Goal: Contribute content: Contribute content

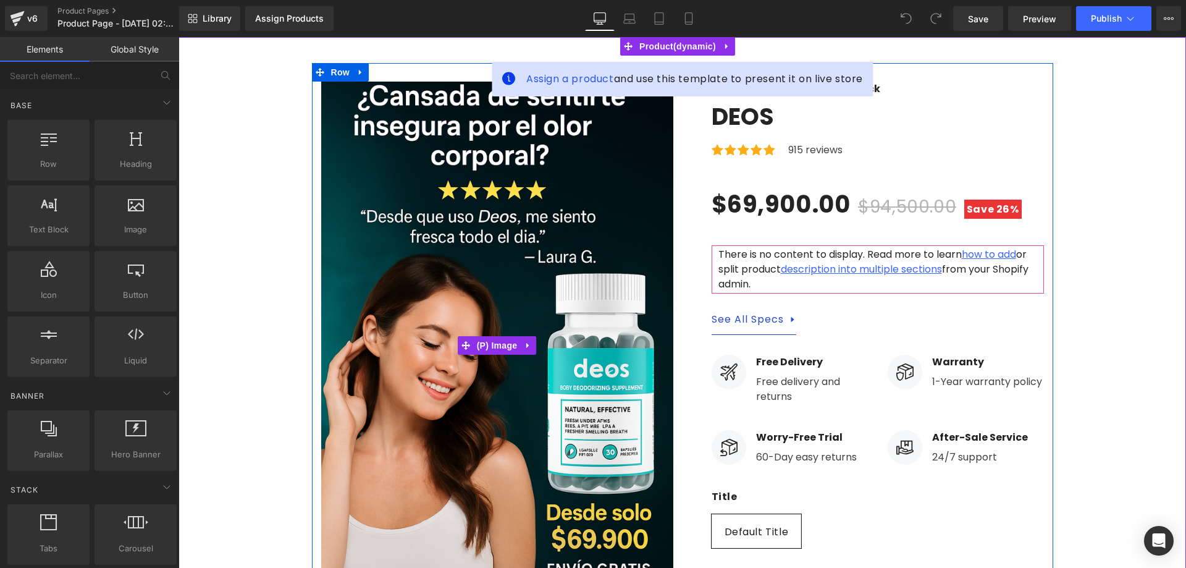
click at [431, 259] on img at bounding box center [497, 346] width 352 height 528
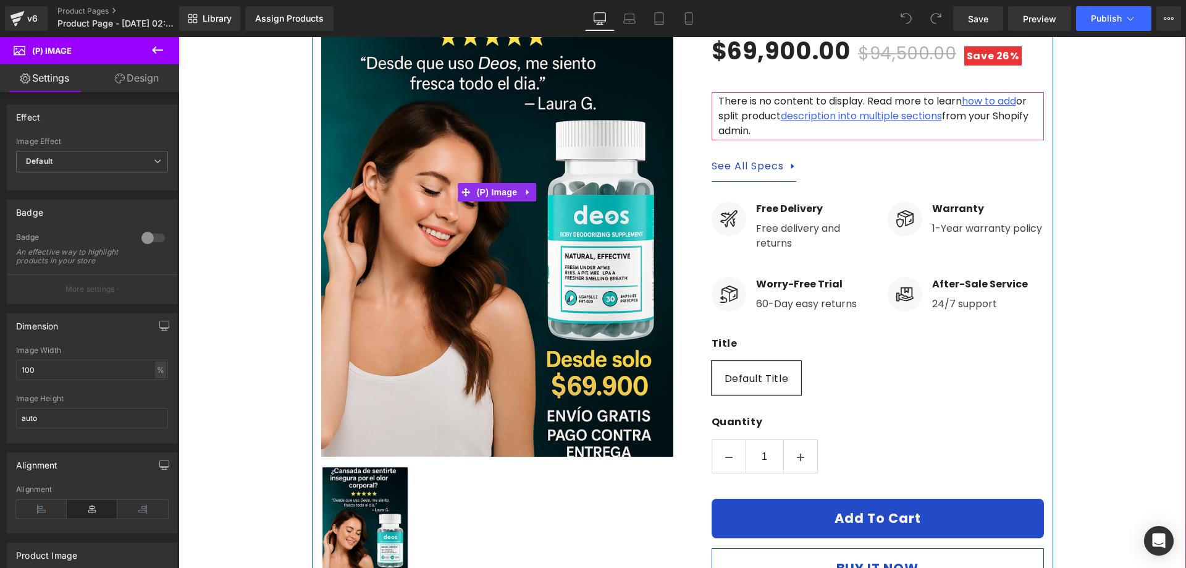
scroll to position [247, 0]
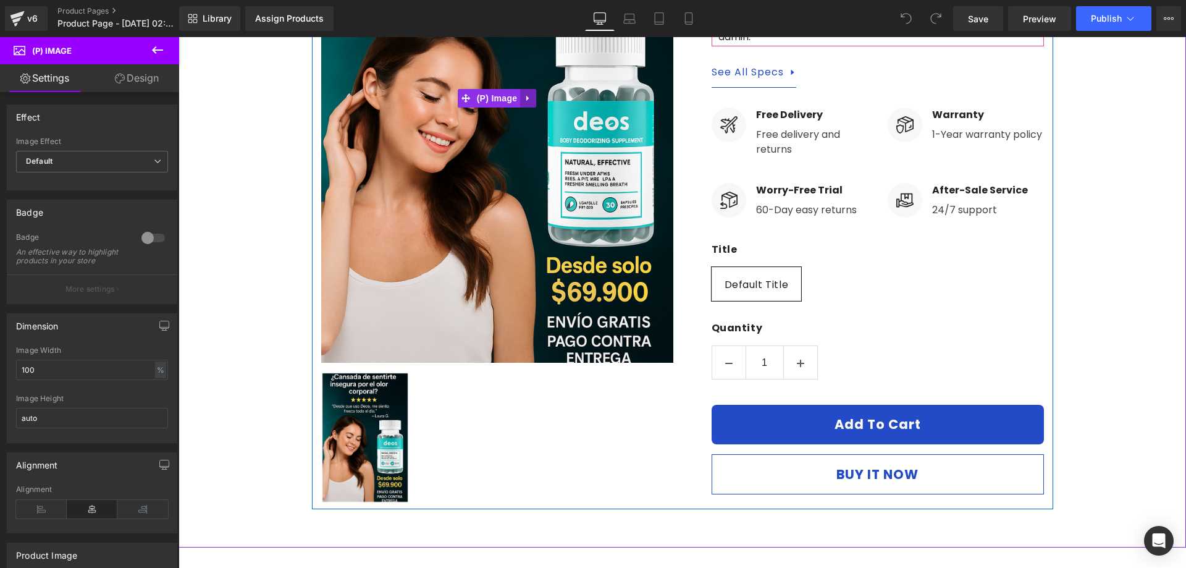
click at [526, 98] on icon at bounding box center [527, 99] width 2 height 6
click at [532, 98] on icon at bounding box center [536, 98] width 9 height 9
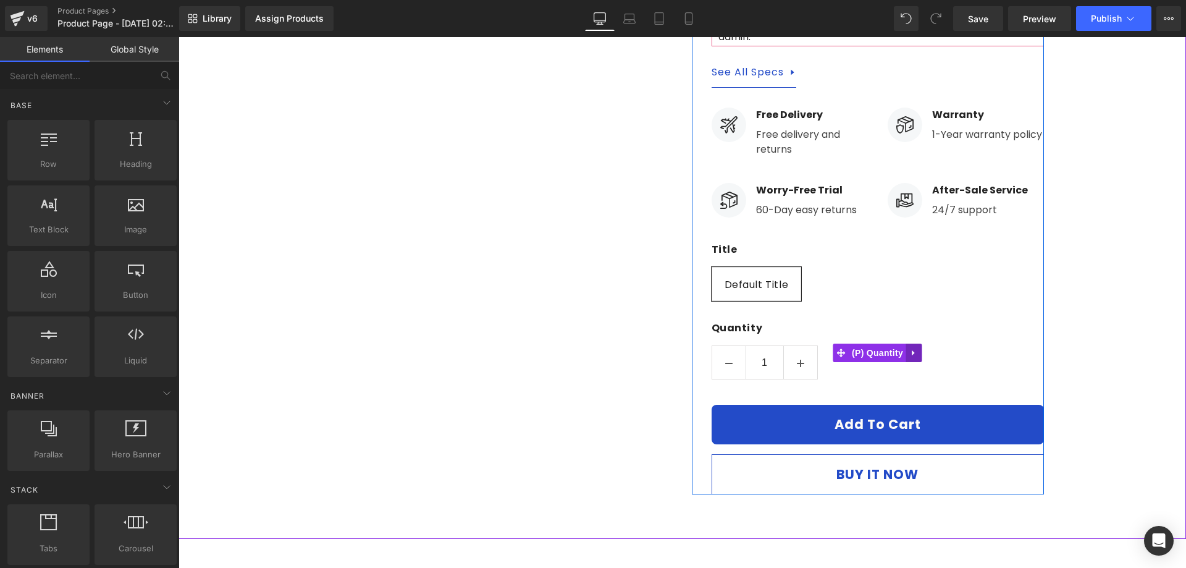
click at [910, 348] on icon at bounding box center [914, 352] width 9 height 9
click at [918, 348] on icon at bounding box center [922, 352] width 9 height 9
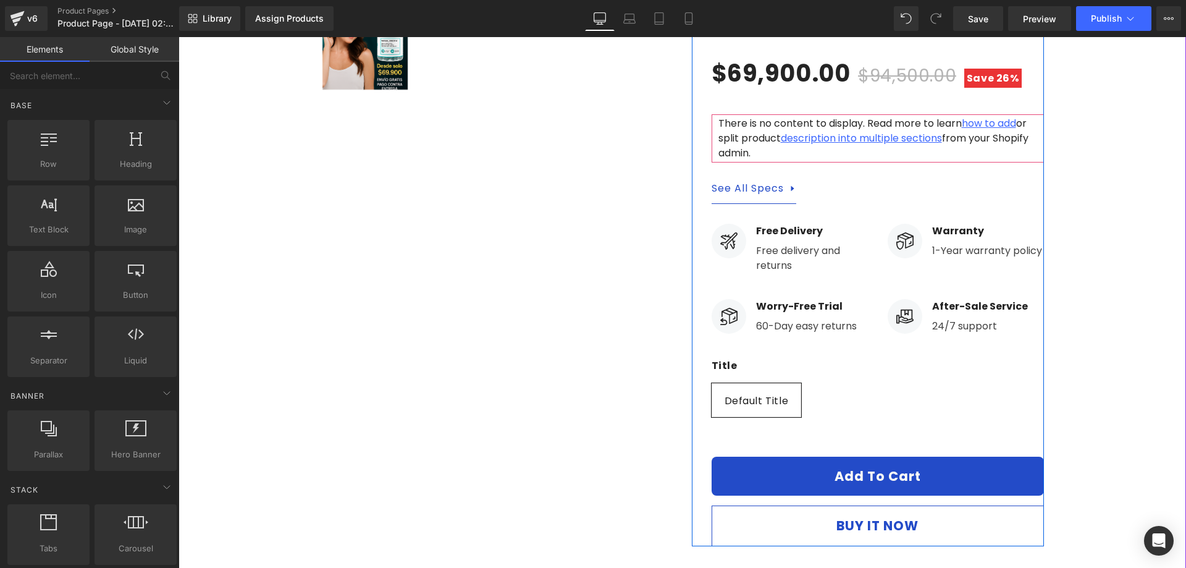
scroll to position [124, 0]
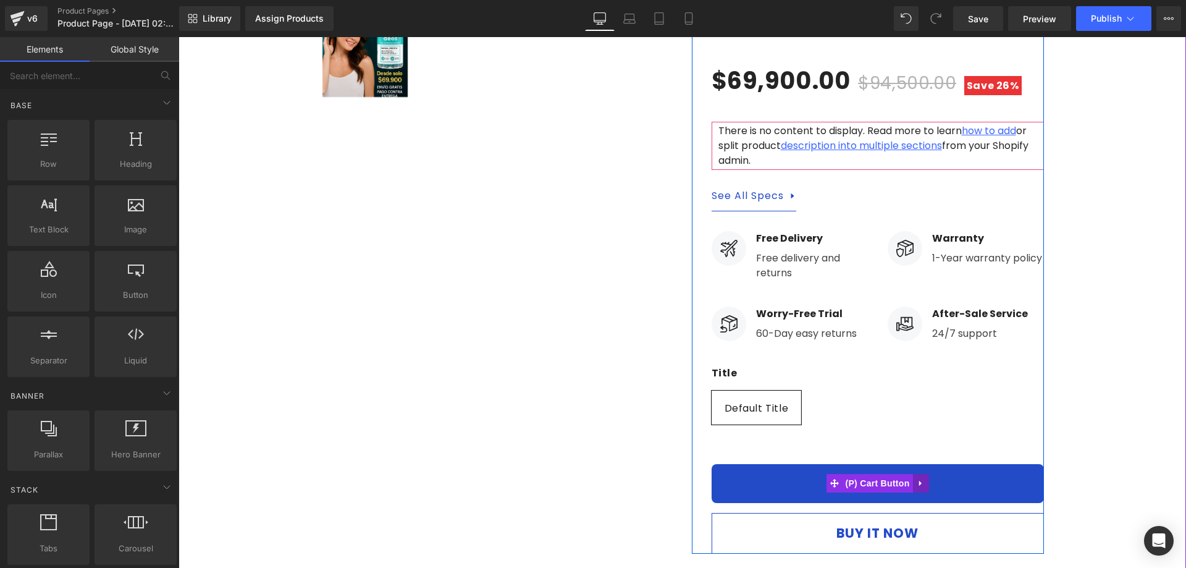
click at [917, 479] on icon at bounding box center [921, 483] width 9 height 9
click at [921, 474] on link at bounding box center [929, 483] width 16 height 19
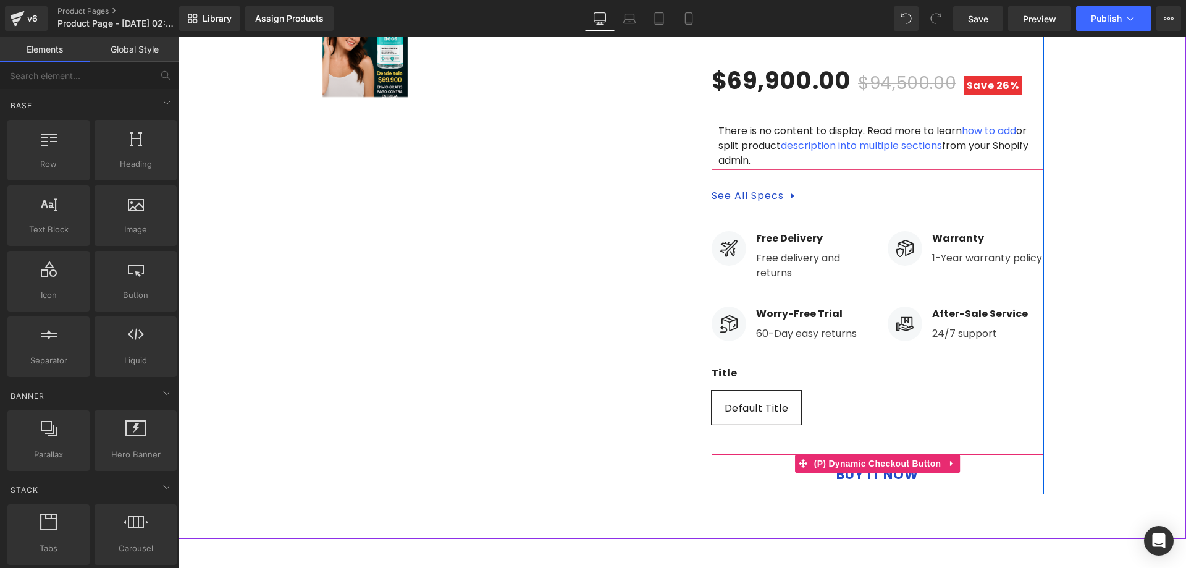
click at [947, 458] on icon at bounding box center [951, 462] width 9 height 9
click at [955, 459] on icon at bounding box center [959, 463] width 9 height 9
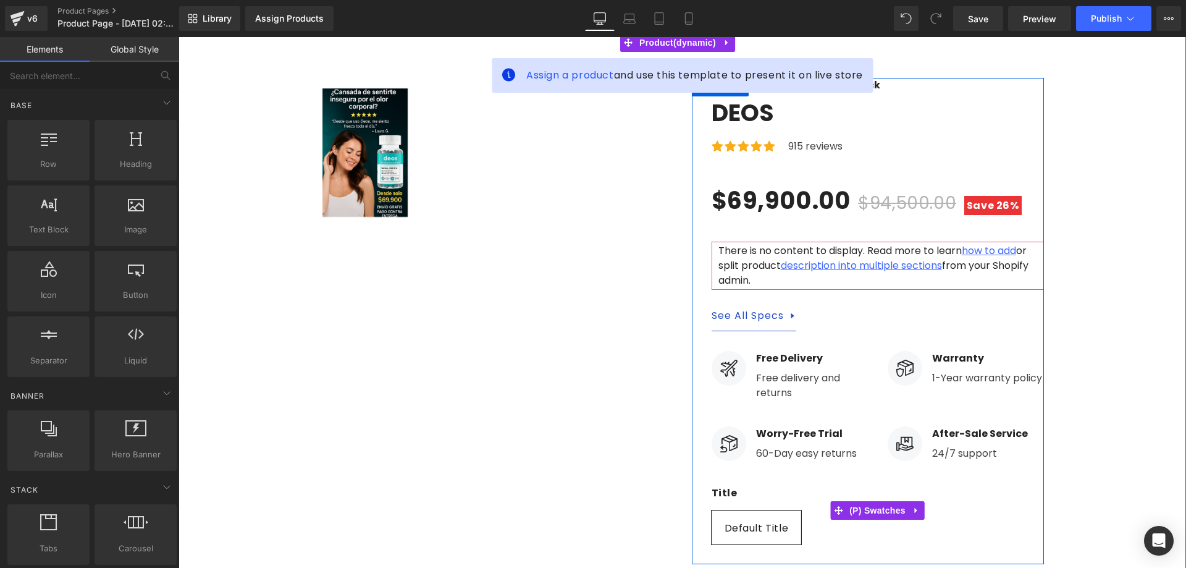
scroll to position [0, 0]
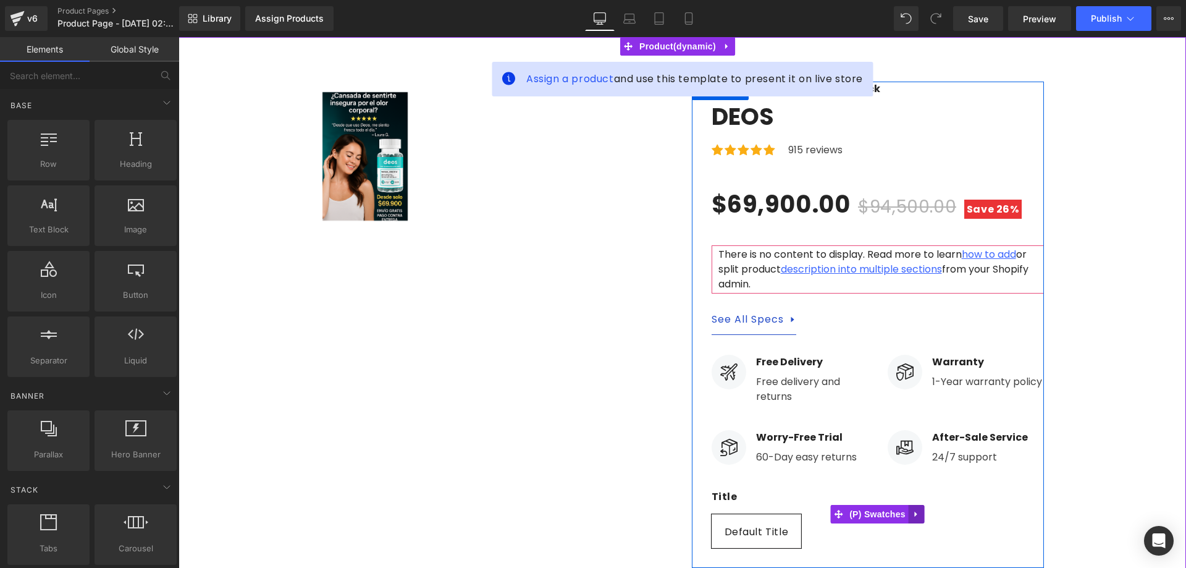
click at [908, 505] on link at bounding box center [916, 514] width 16 height 19
click at [920, 509] on icon at bounding box center [924, 513] width 9 height 9
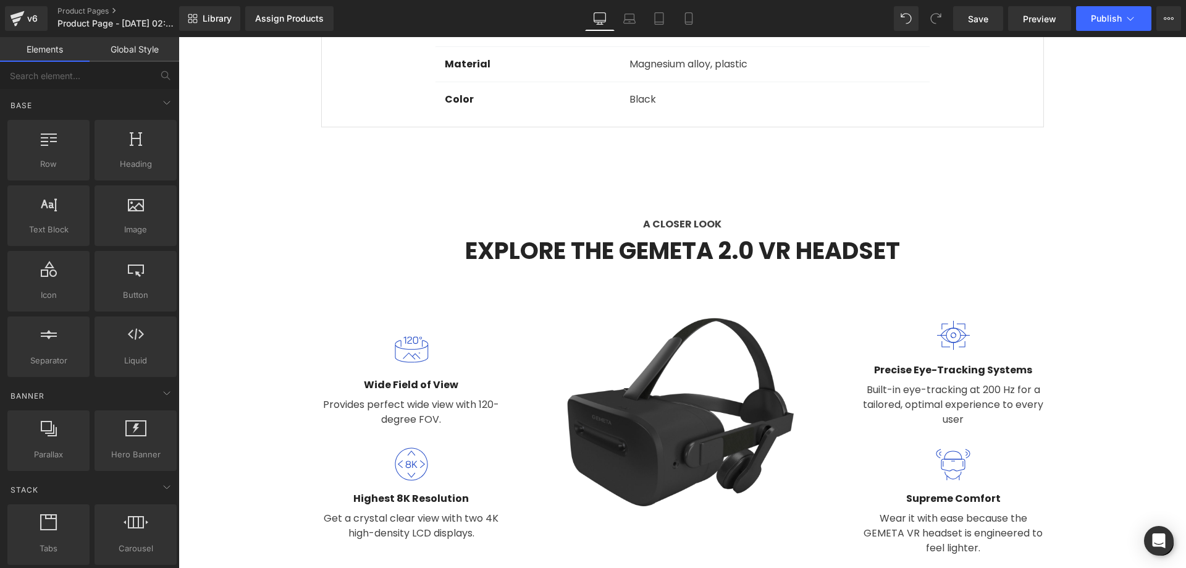
scroll to position [865, 0]
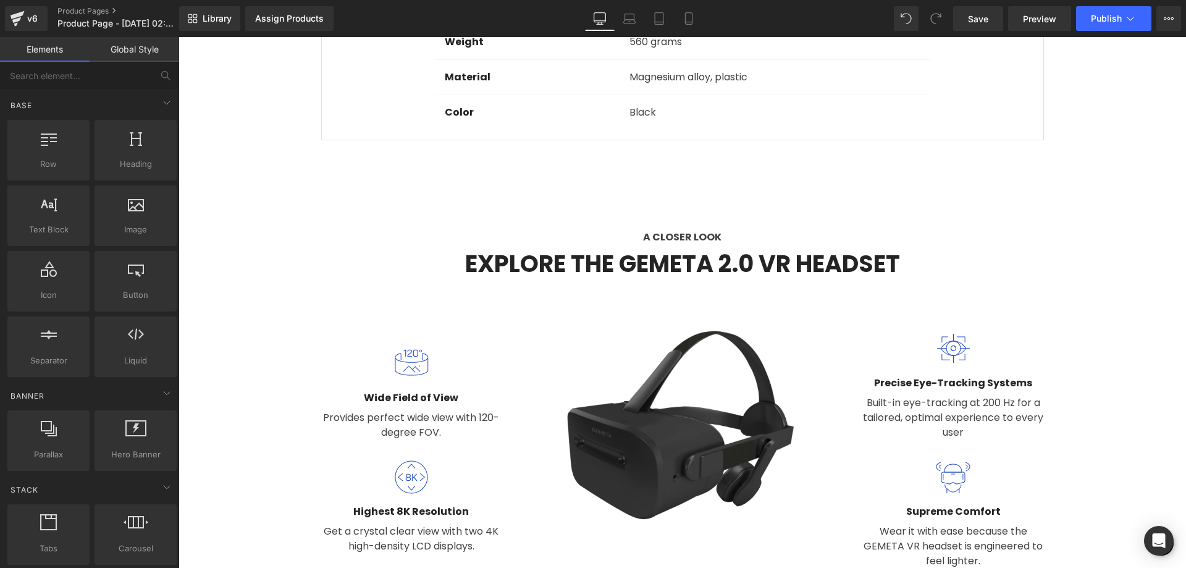
click at [686, 356] on img at bounding box center [681, 449] width 361 height 275
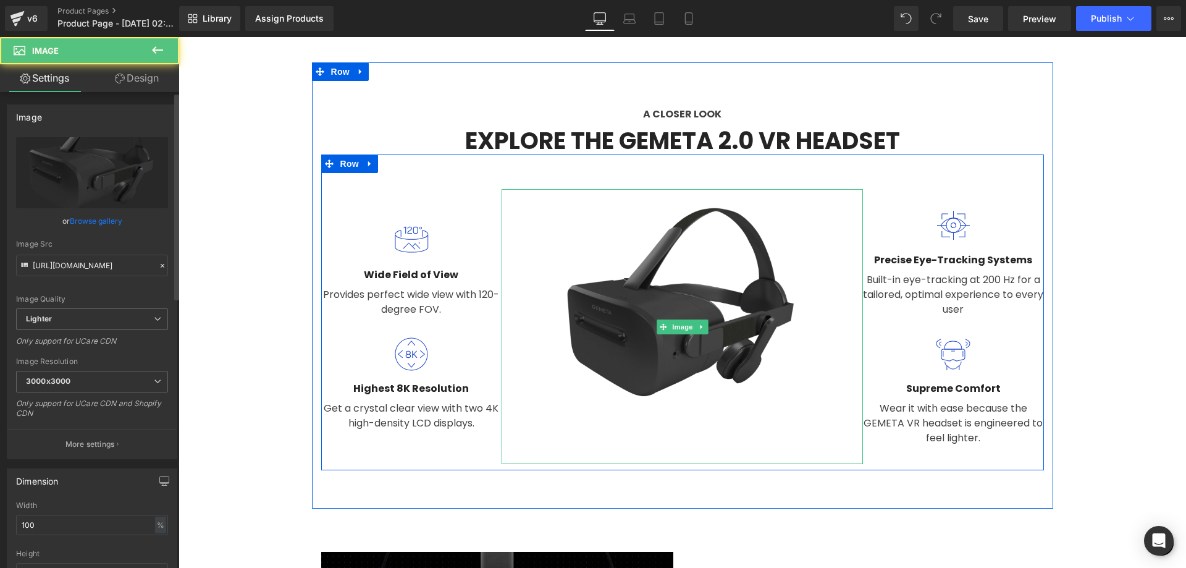
scroll to position [988, 0]
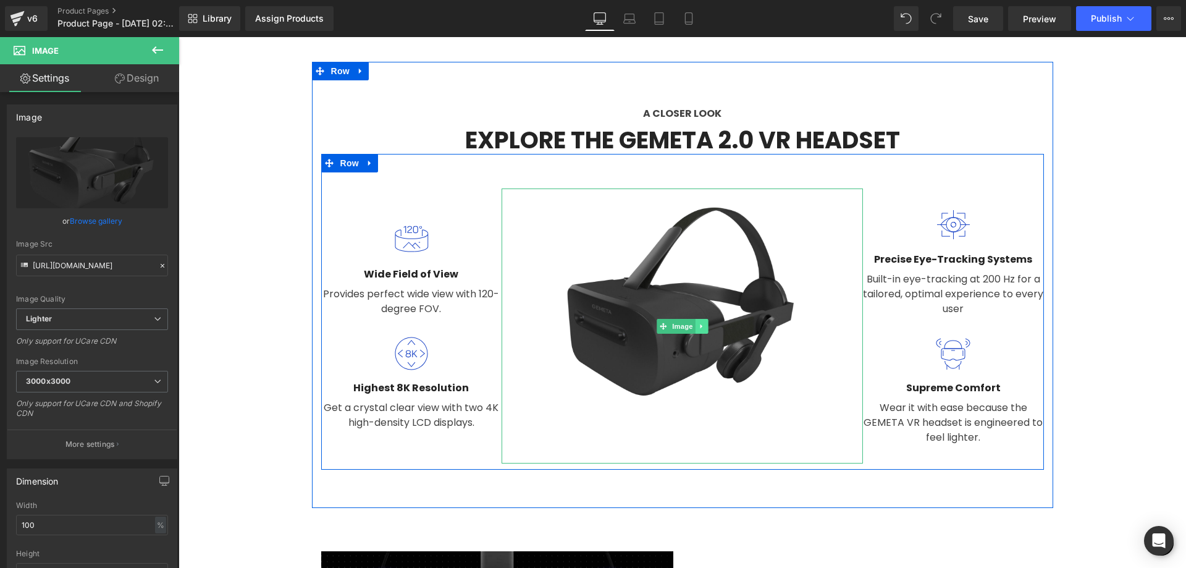
click at [699, 319] on link at bounding box center [701, 326] width 13 height 15
click at [692, 322] on icon at bounding box center [695, 325] width 7 height 7
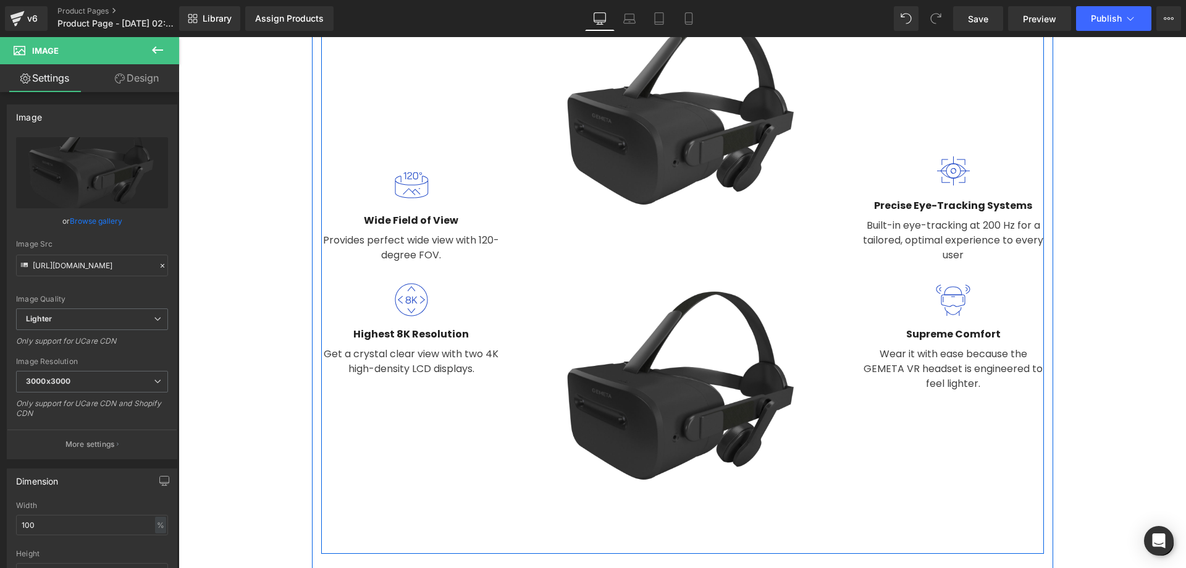
scroll to position [1089, 0]
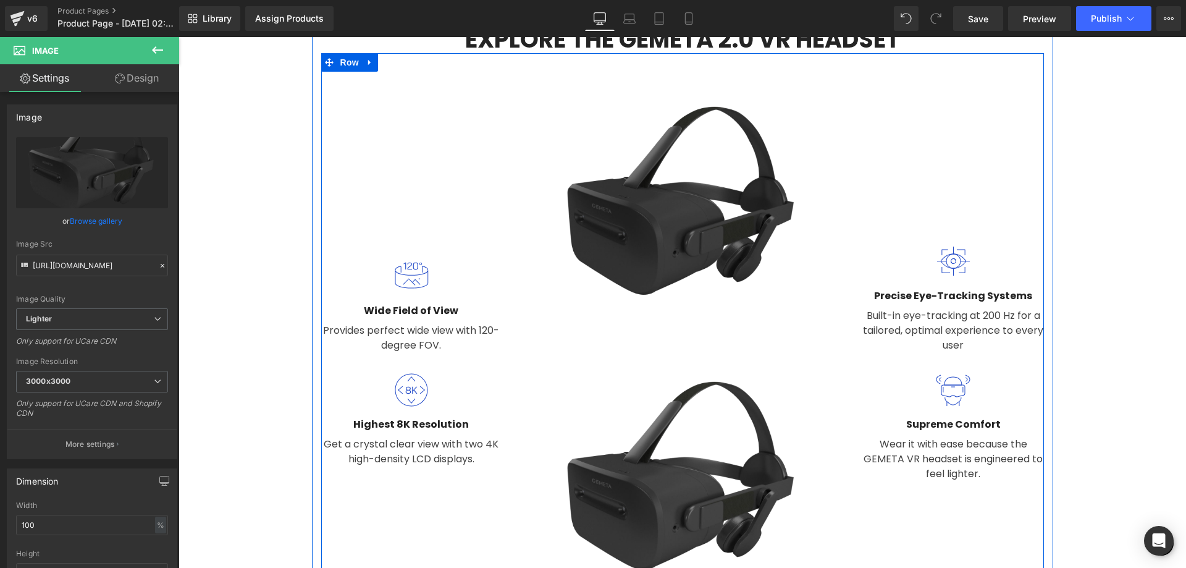
click at [624, 174] on img at bounding box center [681, 225] width 361 height 275
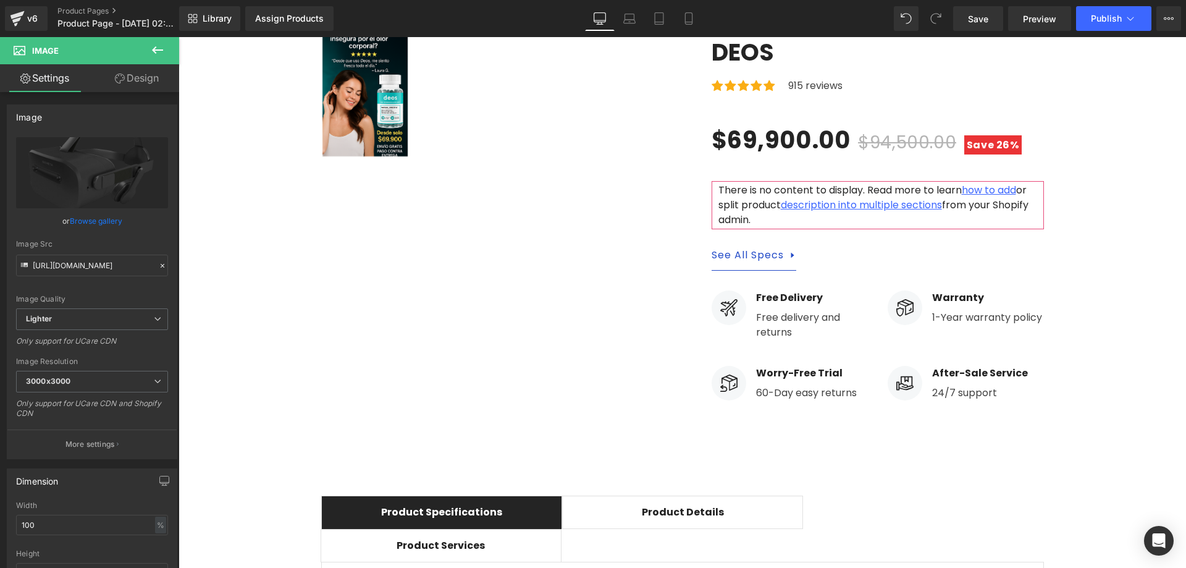
scroll to position [0, 0]
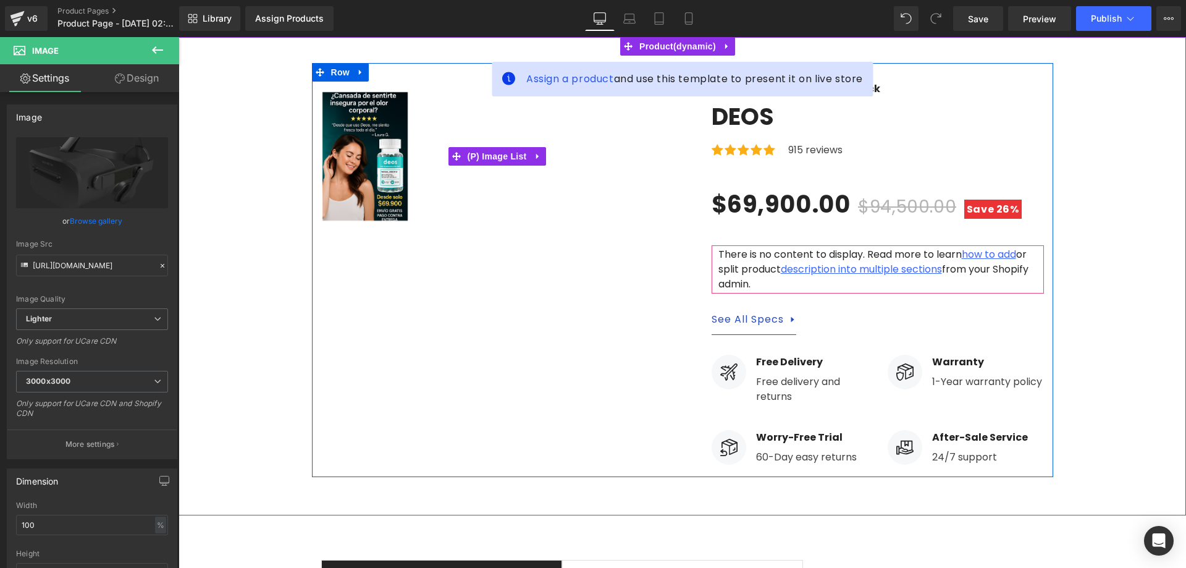
click at [358, 166] on img at bounding box center [365, 156] width 86 height 128
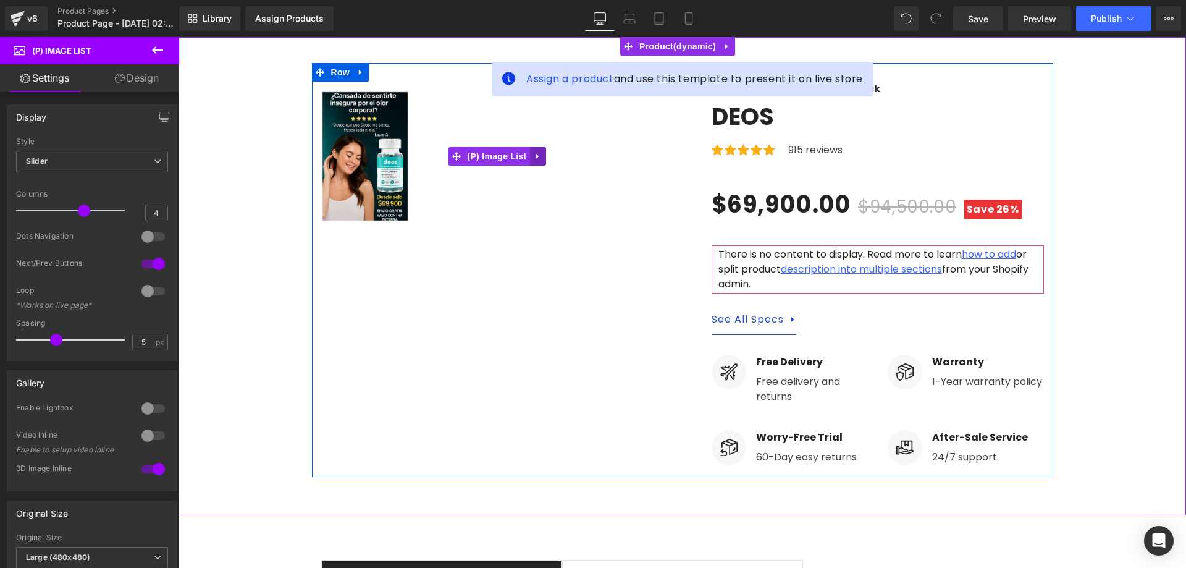
click at [534, 160] on icon at bounding box center [538, 156] width 9 height 9
click at [542, 159] on icon at bounding box center [546, 156] width 9 height 9
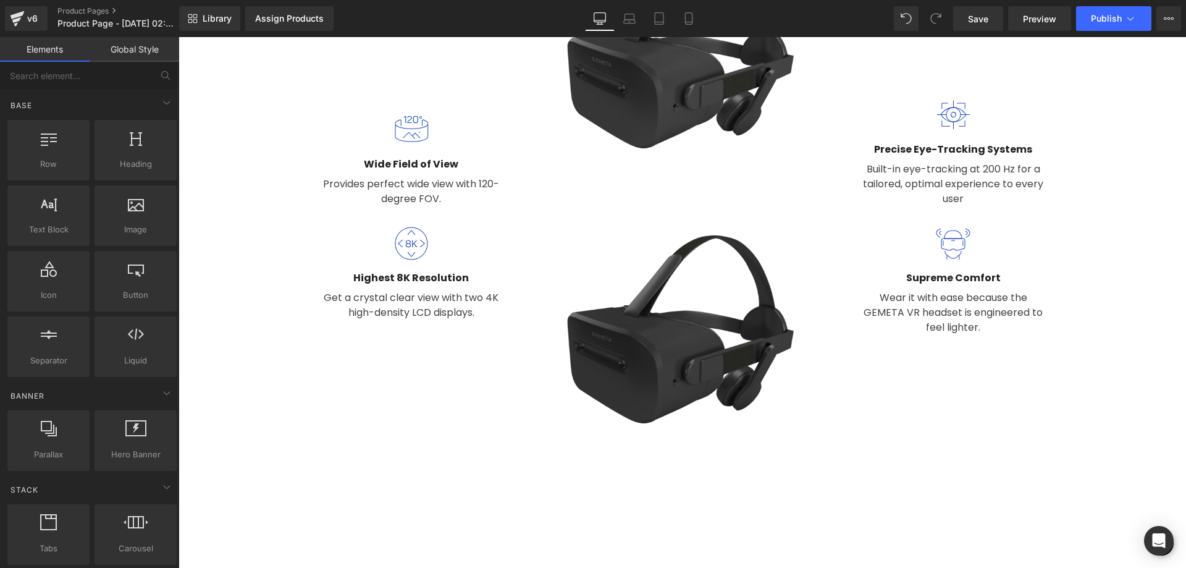
drag, startPoint x: 681, startPoint y: 325, endPoint x: 681, endPoint y: 343, distance: 18.5
click at [681, 325] on div "Image" at bounding box center [681, 353] width 361 height 275
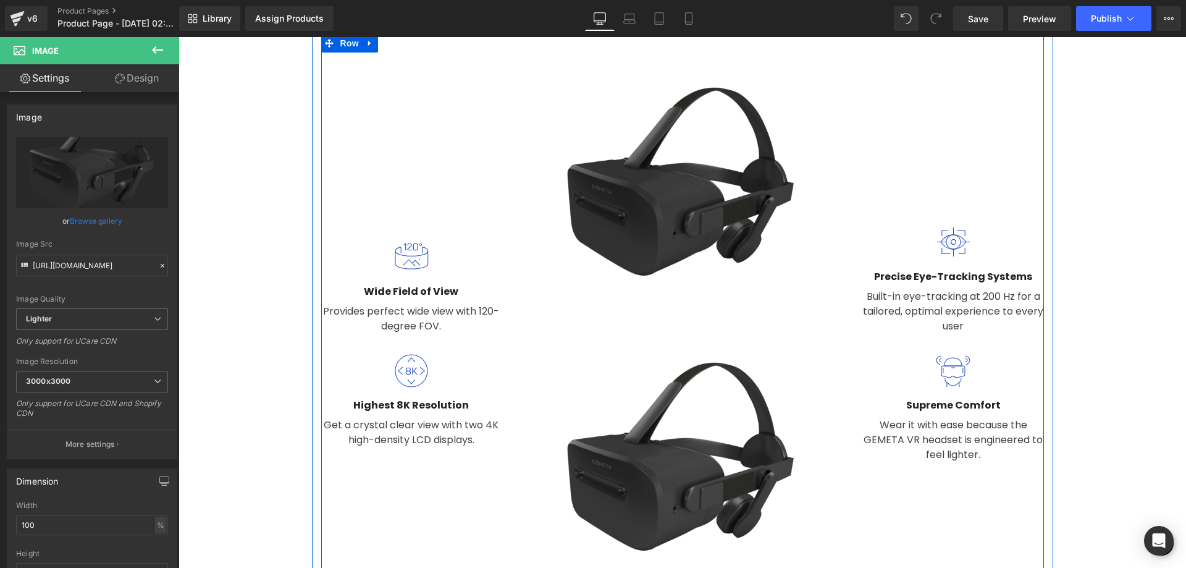
scroll to position [1173, 0]
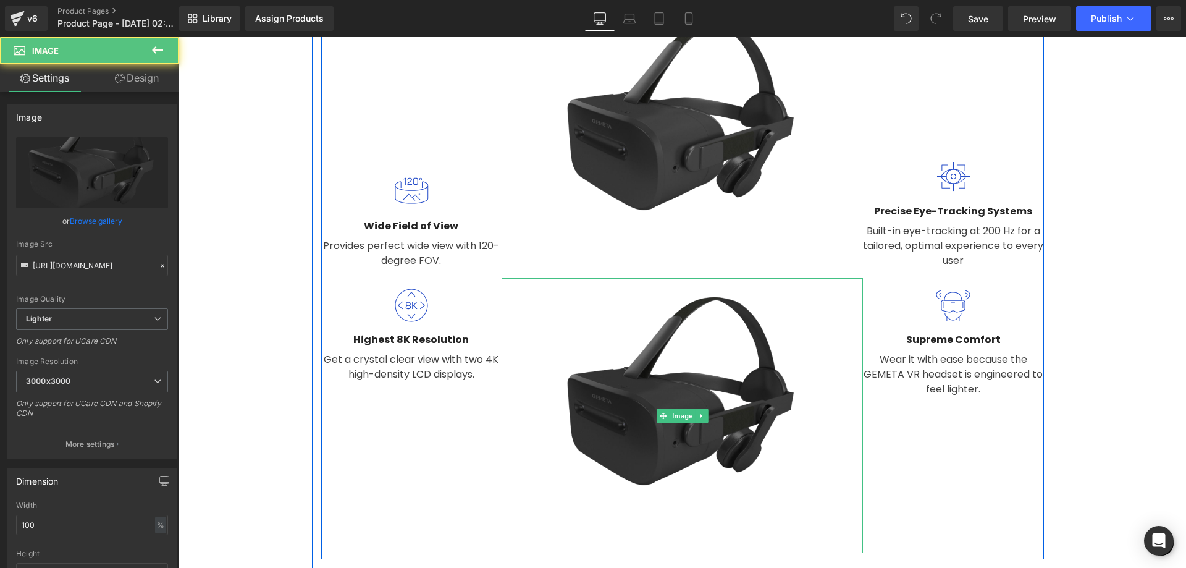
click at [657, 319] on img at bounding box center [681, 415] width 361 height 275
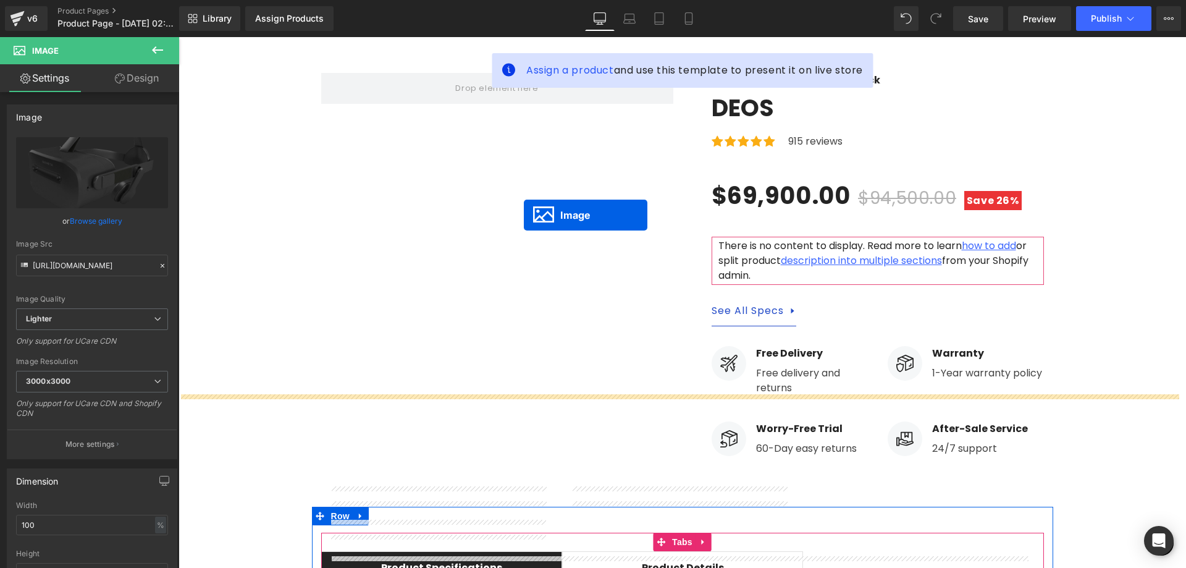
scroll to position [0, 0]
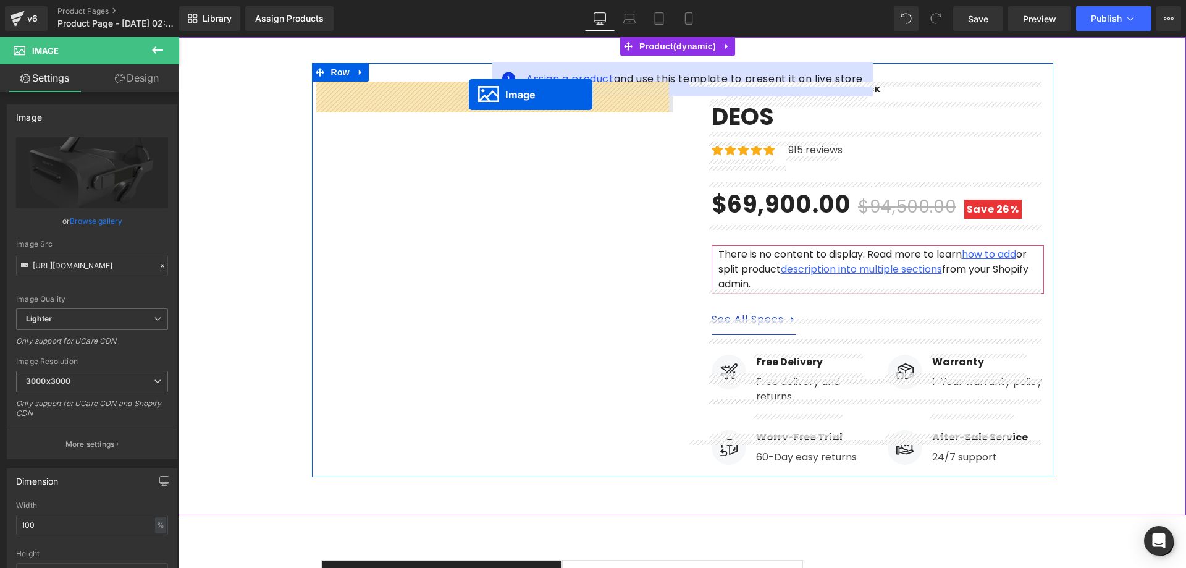
drag, startPoint x: 657, startPoint y: 387, endPoint x: 455, endPoint y: 100, distance: 351.4
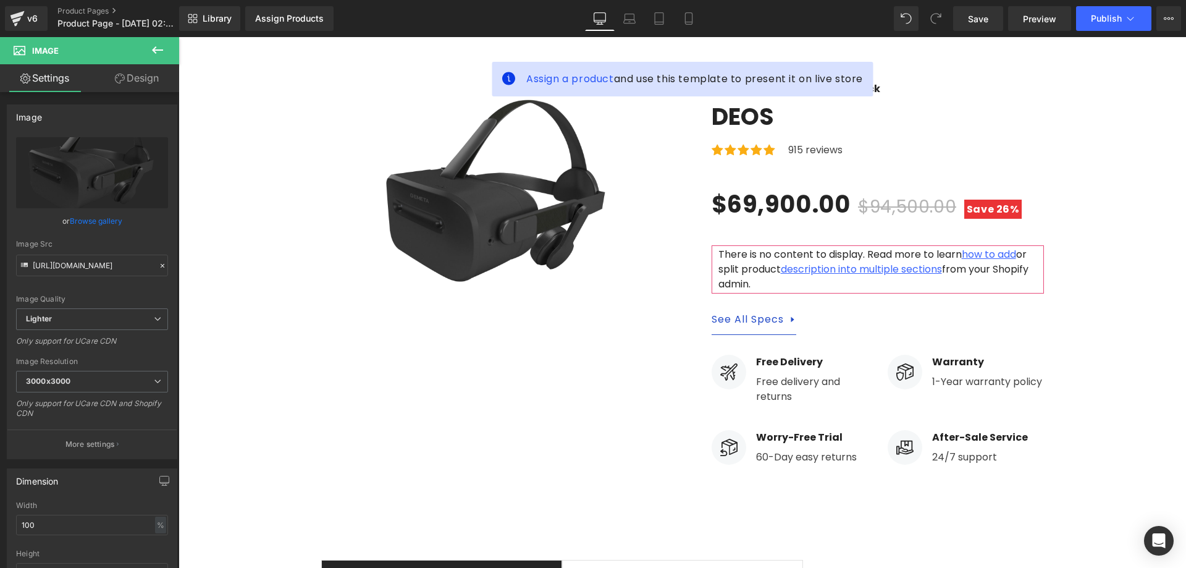
drag, startPoint x: 1185, startPoint y: 240, endPoint x: 1277, endPoint y: 72, distance: 191.8
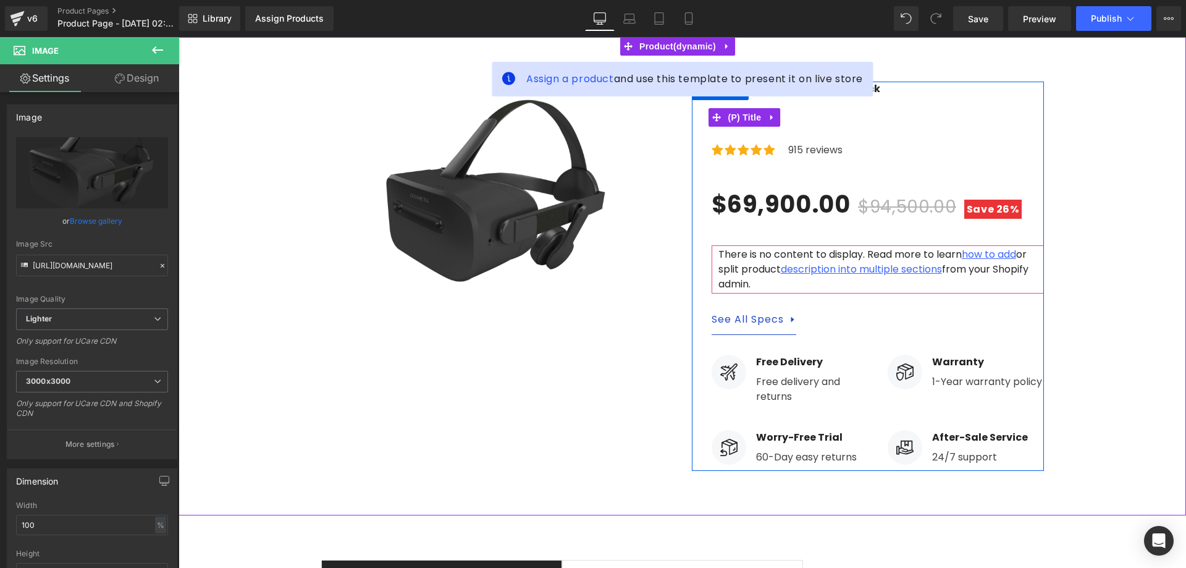
click at [768, 117] on icon at bounding box center [772, 117] width 9 height 9
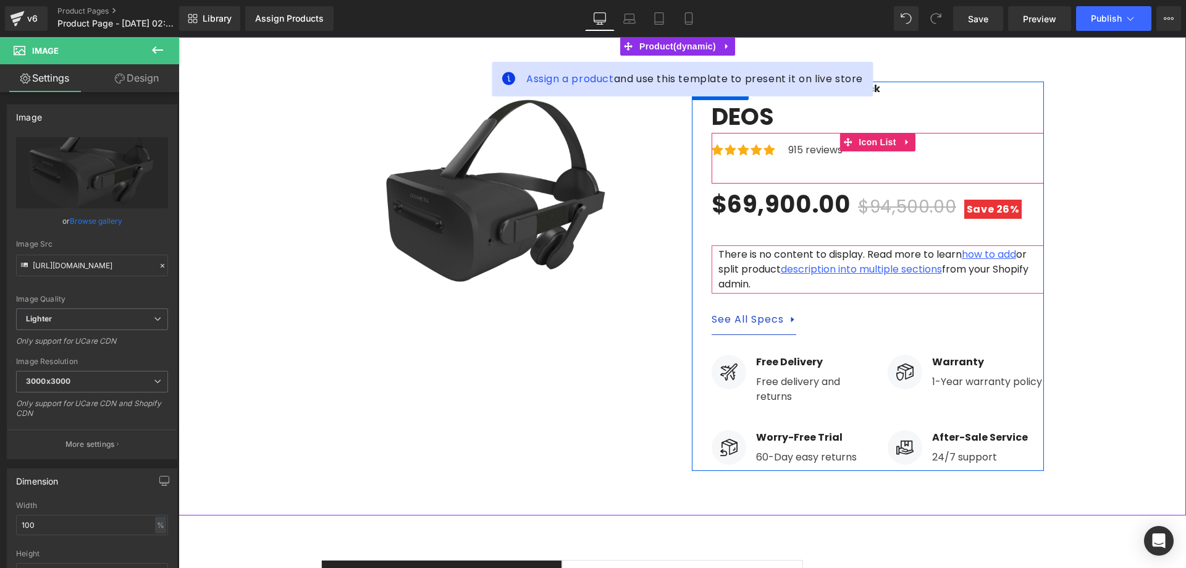
click at [899, 140] on link at bounding box center [907, 142] width 16 height 19
click at [911, 143] on icon at bounding box center [915, 142] width 9 height 9
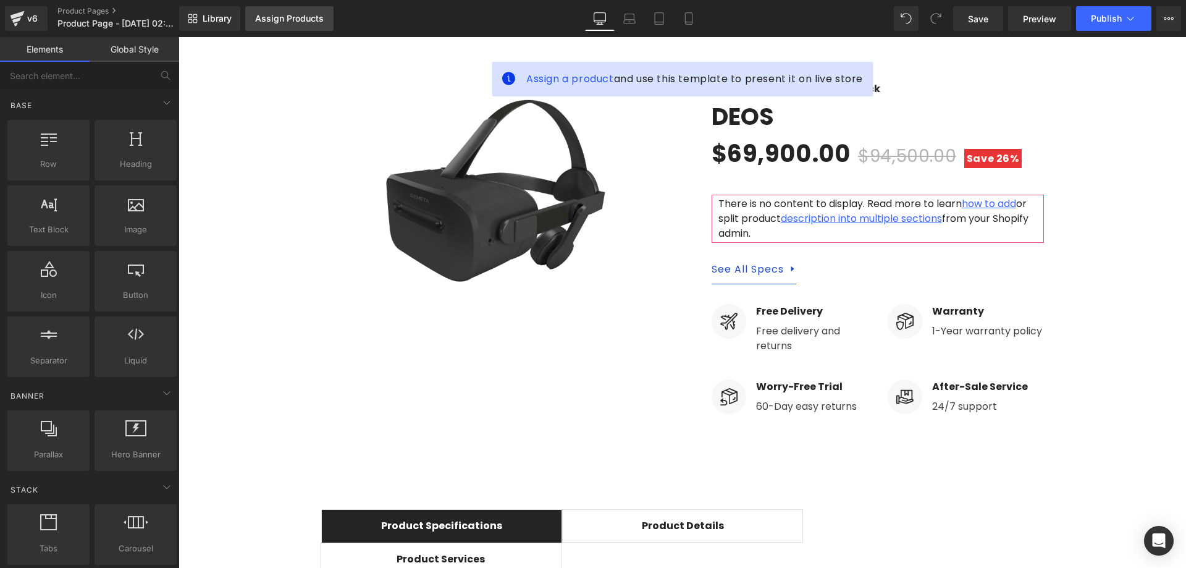
click at [306, 9] on link "Assign Products" at bounding box center [289, 18] width 88 height 25
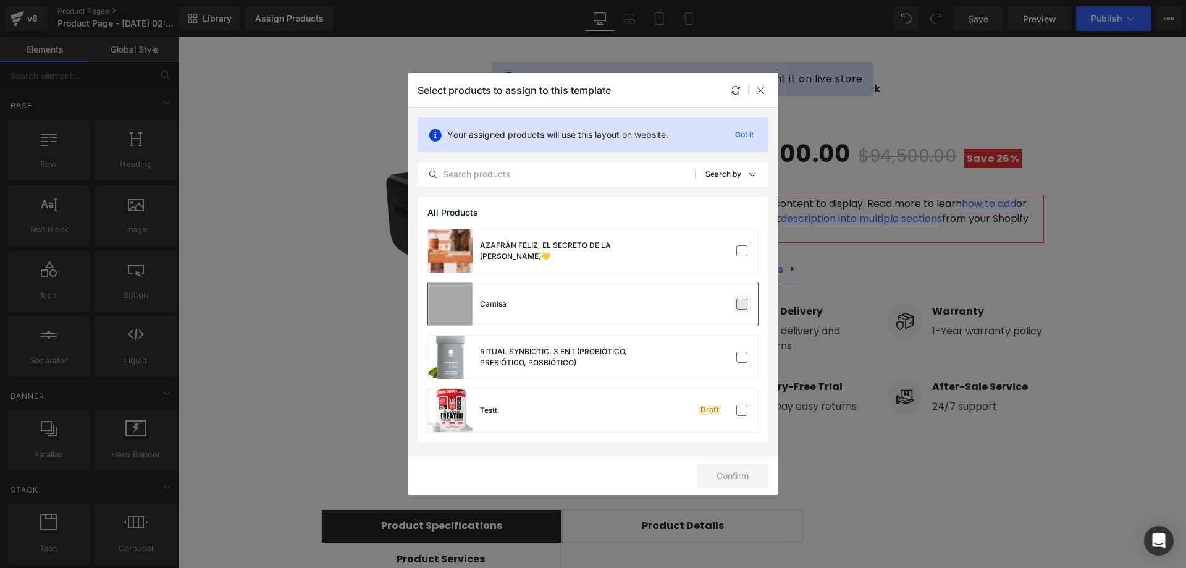
click at [741, 308] on label at bounding box center [741, 303] width 11 height 11
click at [742, 304] on input "checkbox" at bounding box center [742, 304] width 0 height 0
click at [749, 475] on button "Confirm" at bounding box center [733, 475] width 72 height 25
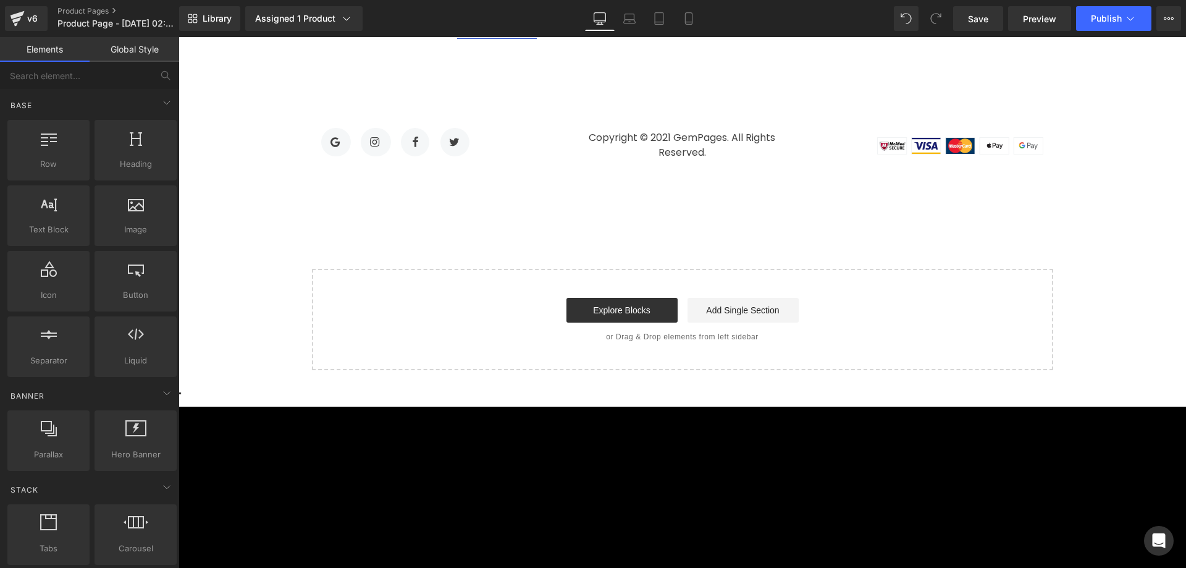
scroll to position [4925, 0]
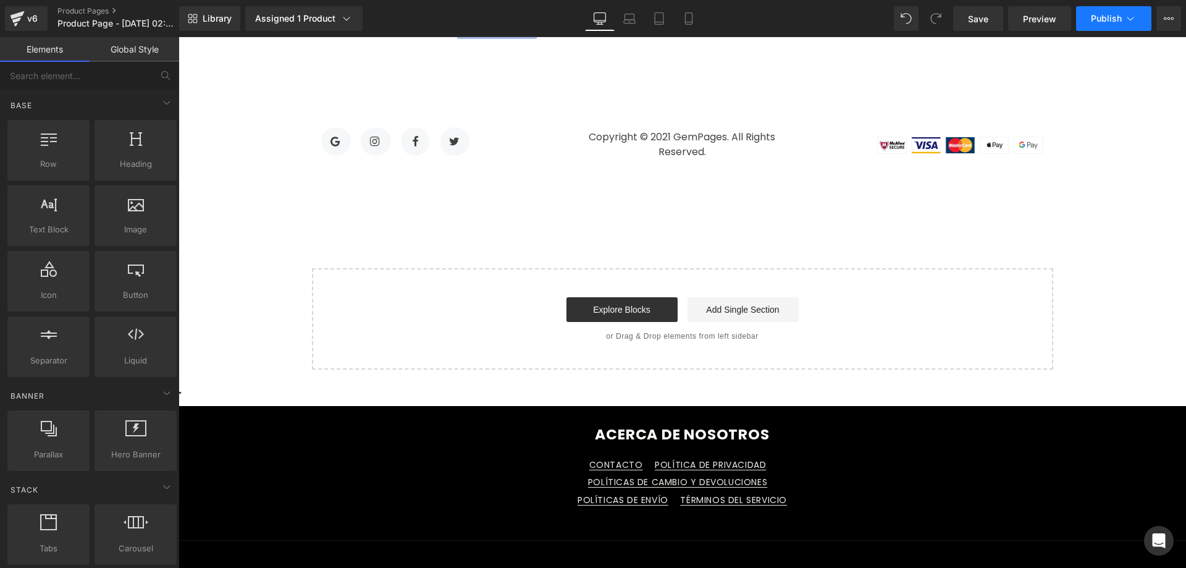
click at [1120, 18] on span "Publish" at bounding box center [1106, 19] width 31 height 10
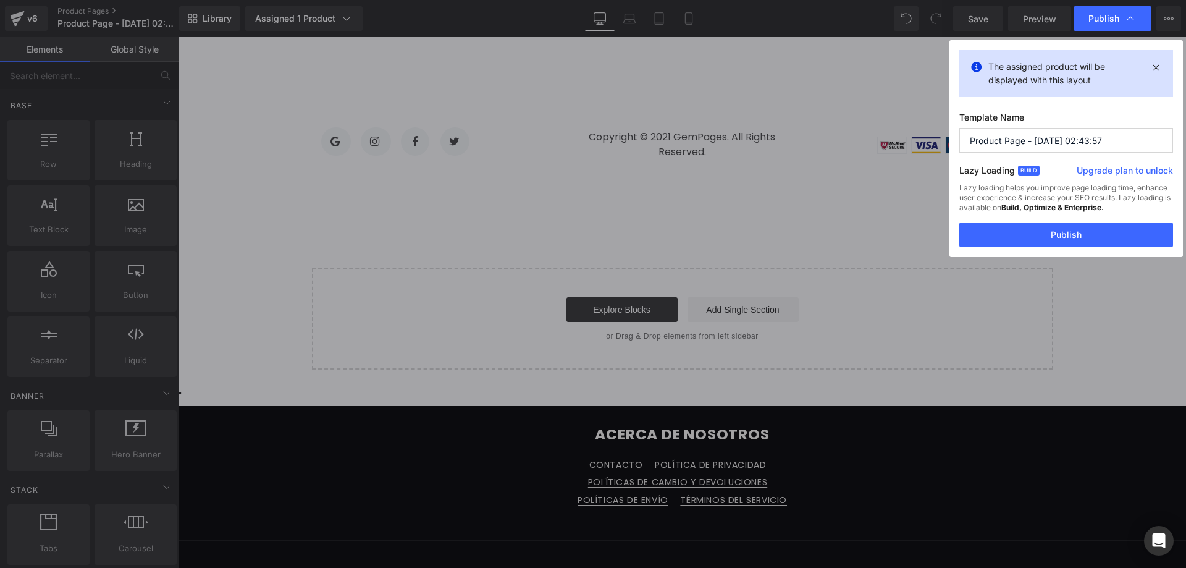
click at [1117, 140] on input "Product Page - [DATE] 02:43:57" at bounding box center [1066, 140] width 214 height 25
type input "White 1"
click at [1058, 239] on button "Publish" at bounding box center [1066, 234] width 214 height 25
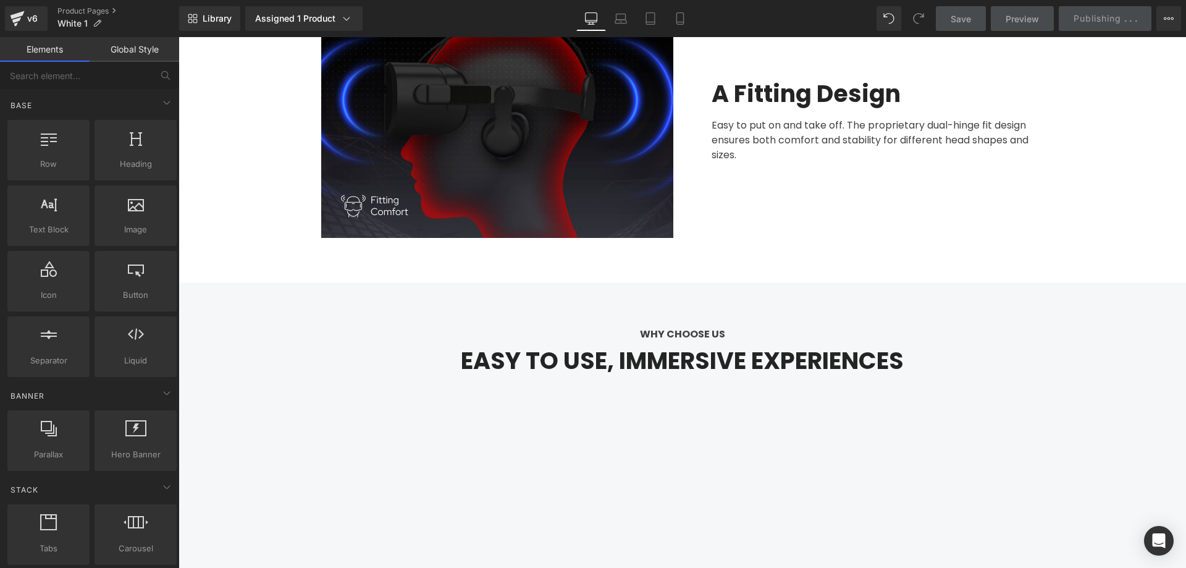
scroll to position [0, 0]
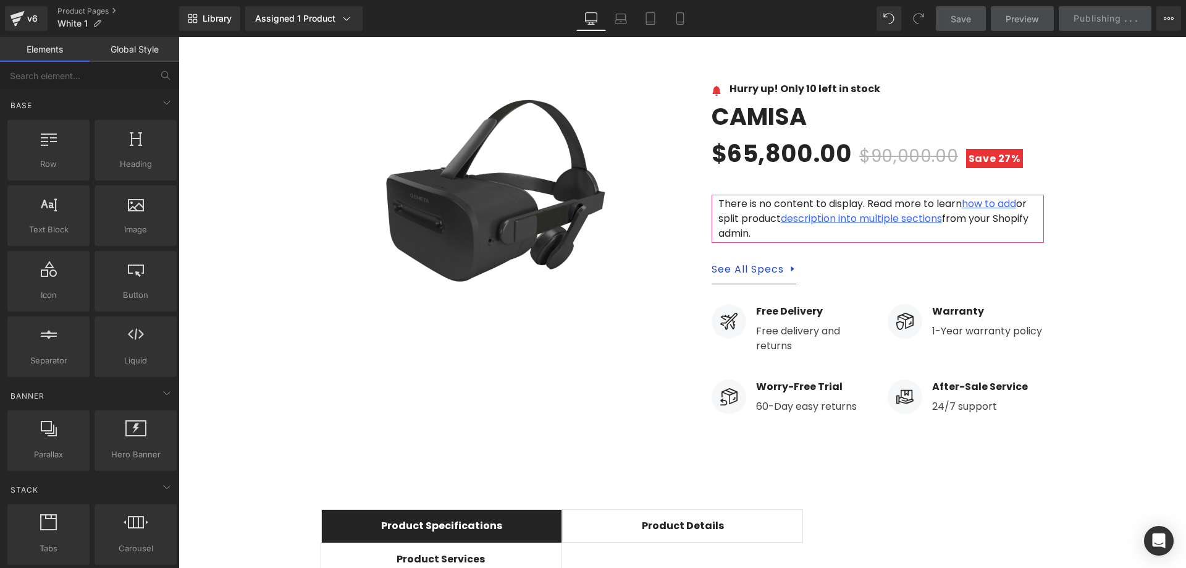
drag, startPoint x: 1185, startPoint y: 486, endPoint x: 1290, endPoint y: 73, distance: 425.9
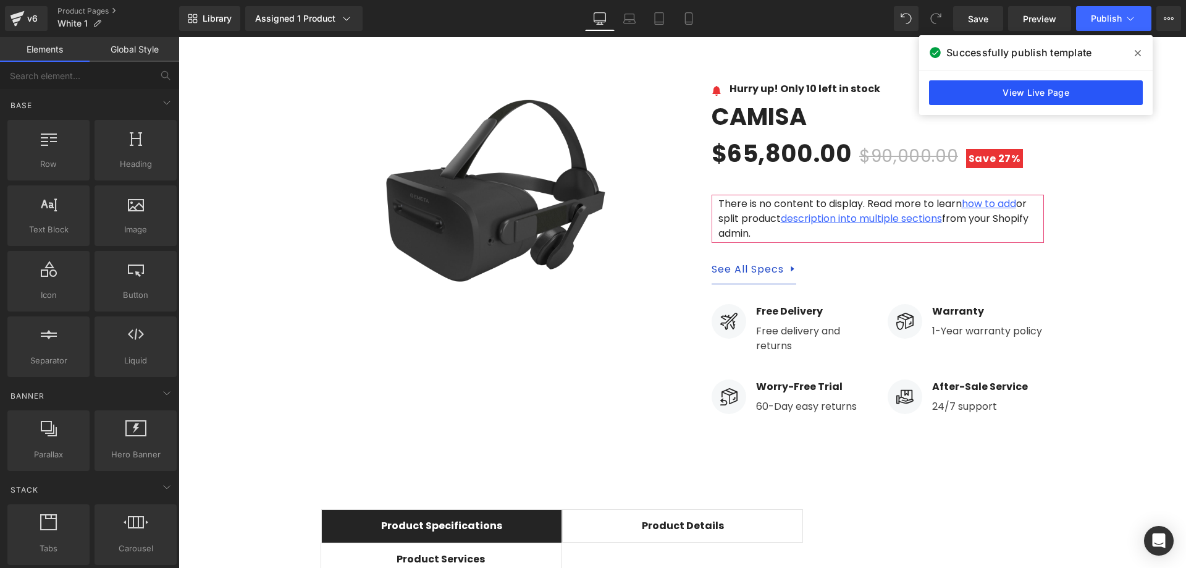
click at [1133, 93] on link "View Live Page" at bounding box center [1036, 92] width 214 height 25
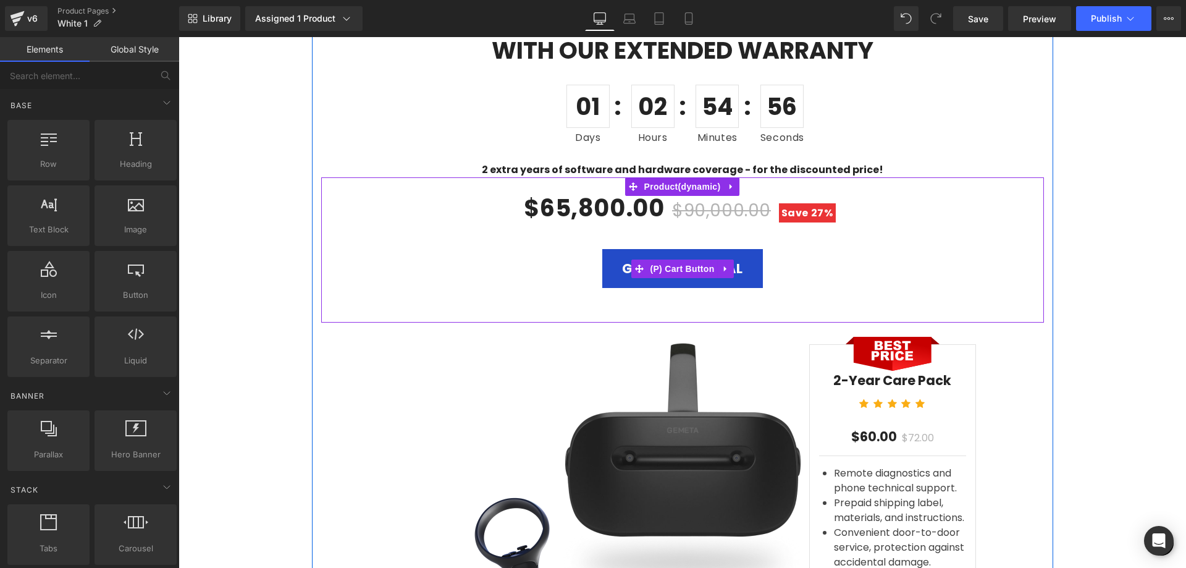
scroll to position [3273, 0]
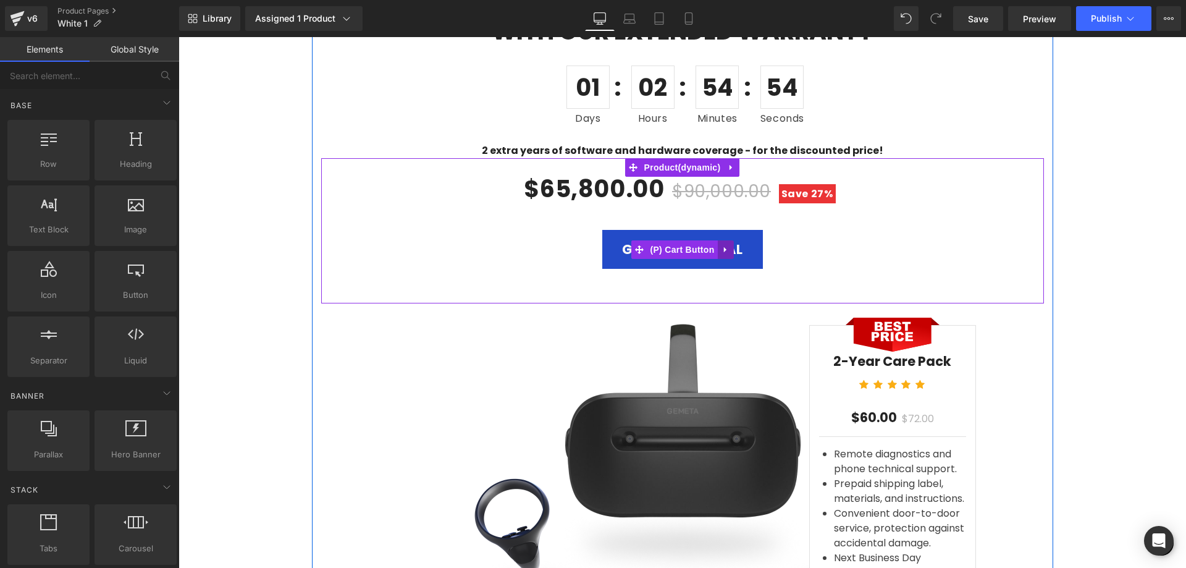
click at [723, 246] on icon at bounding box center [724, 249] width 2 height 6
click at [729, 245] on icon at bounding box center [733, 249] width 9 height 9
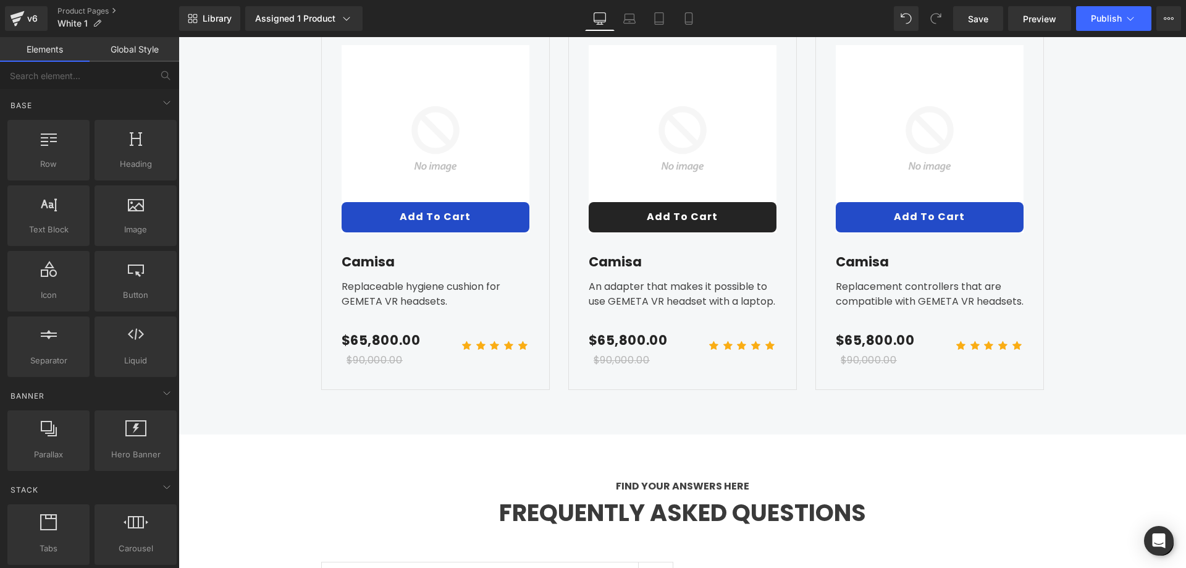
scroll to position [3891, 0]
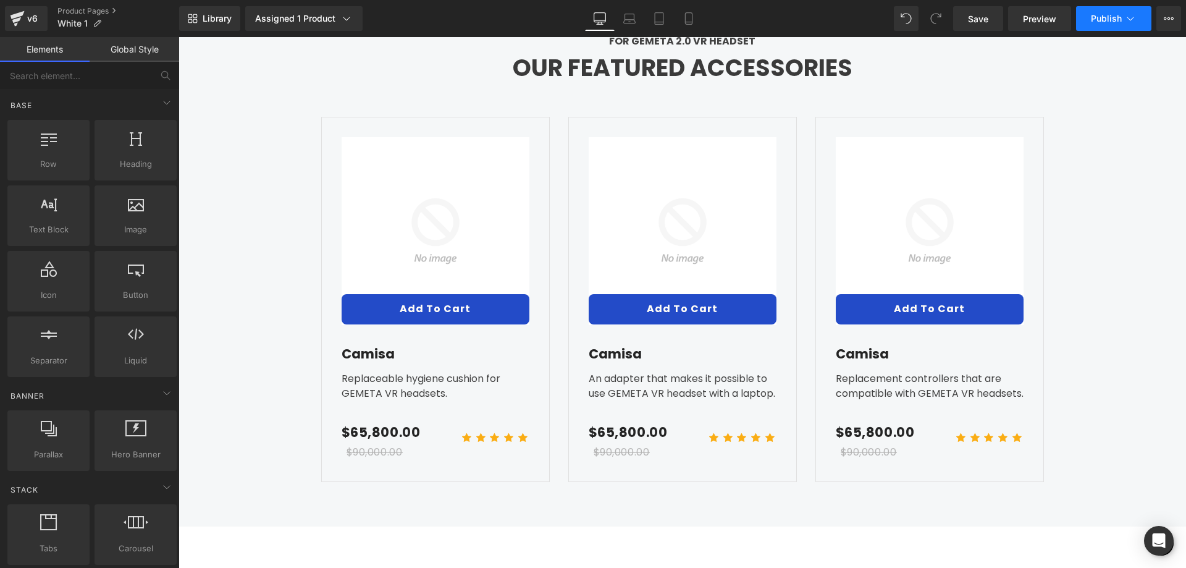
click at [1128, 14] on icon at bounding box center [1130, 18] width 12 height 12
click at [962, 15] on link "Save" at bounding box center [978, 18] width 50 height 25
click at [1117, 19] on span "Publish" at bounding box center [1106, 19] width 31 height 10
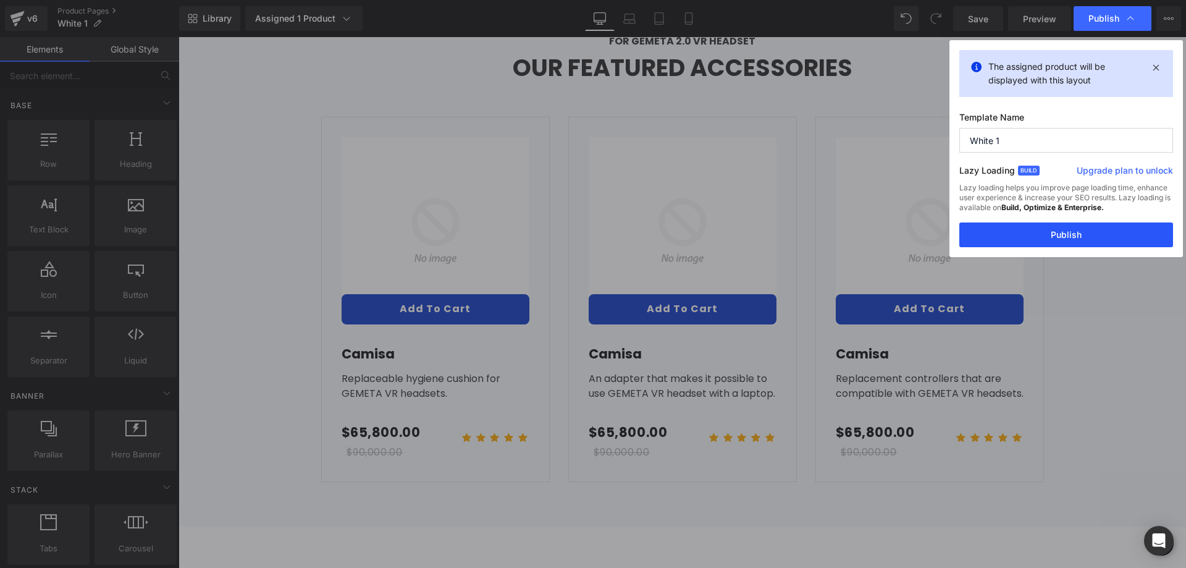
click at [1047, 235] on button "Publish" at bounding box center [1066, 234] width 214 height 25
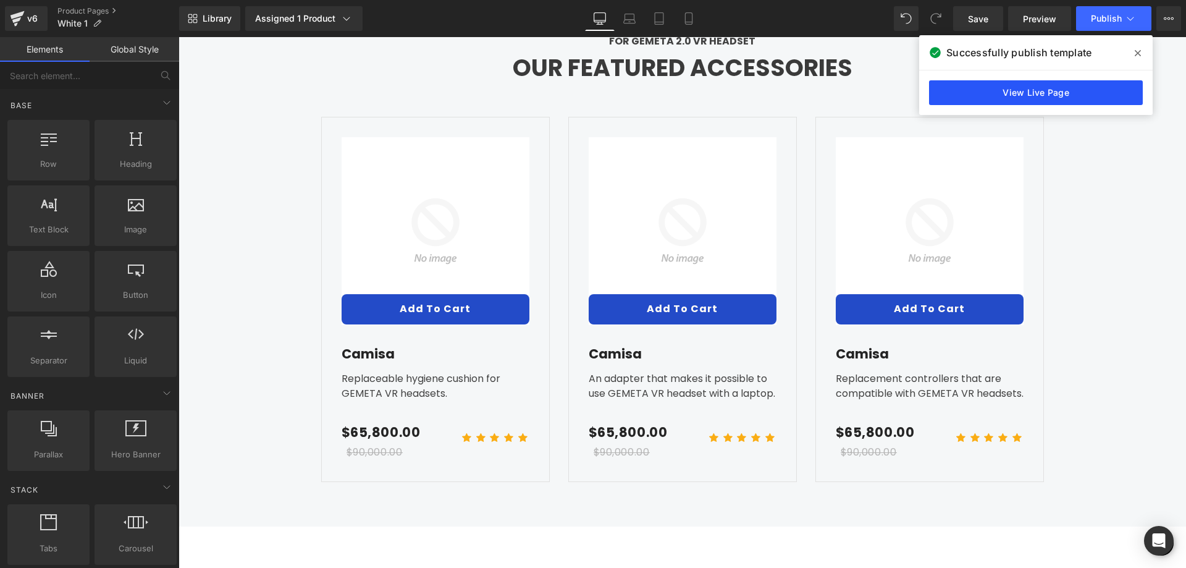
click at [1018, 91] on link "View Live Page" at bounding box center [1036, 92] width 214 height 25
